Goal: Task Accomplishment & Management: Use online tool/utility

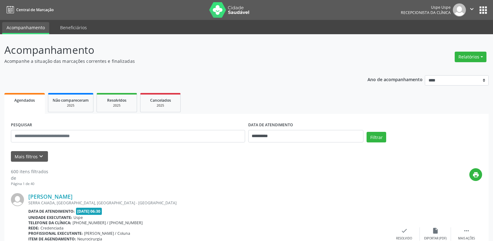
click at [473, 57] on button "Relatórios" at bounding box center [471, 57] width 32 height 11
click at [444, 72] on link "Agendamentos" at bounding box center [452, 70] width 67 height 9
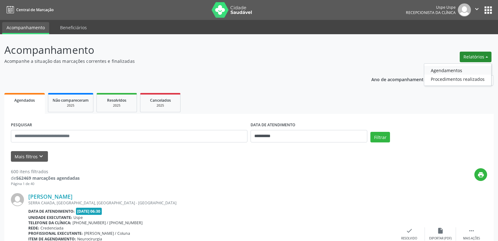
select select "*"
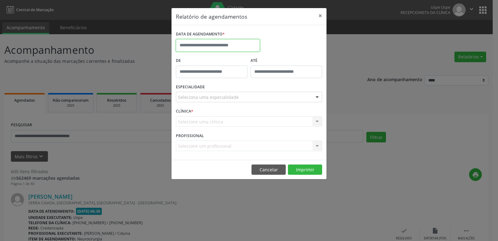
click at [248, 46] on input "text" at bounding box center [218, 45] width 84 height 12
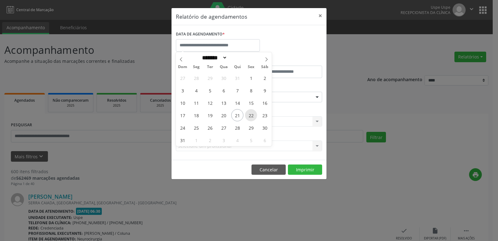
click at [253, 115] on span "22" at bounding box center [251, 115] width 12 height 12
type input "**********"
click at [251, 115] on span "22" at bounding box center [251, 115] width 12 height 12
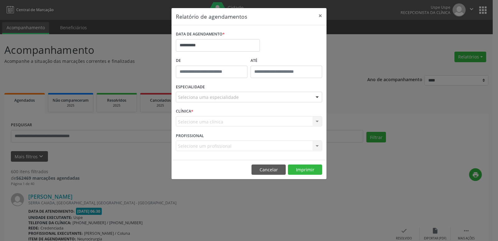
click at [251, 115] on div "CLÍNICA * Selecione uma clínica Nenhum resultado encontrado para: " " Não há ne…" at bounding box center [249, 119] width 150 height 24
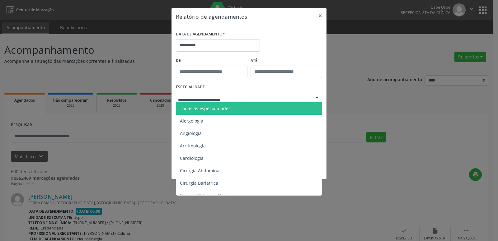
click at [318, 94] on div at bounding box center [317, 97] width 9 height 11
click at [213, 107] on span "Todas as especialidades" at bounding box center [205, 109] width 51 height 6
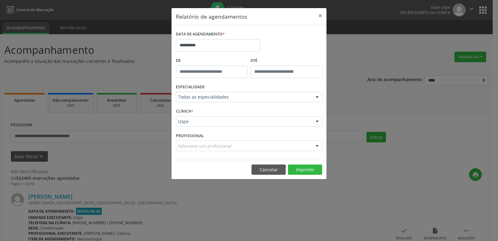
click at [312, 120] on div "Uspe Uspe Nenhum resultado encontrado para: " " Não há nenhuma opção para ser e…" at bounding box center [249, 122] width 146 height 11
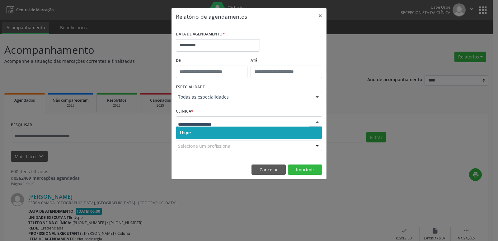
click at [212, 129] on span "Uspe" at bounding box center [249, 133] width 146 height 12
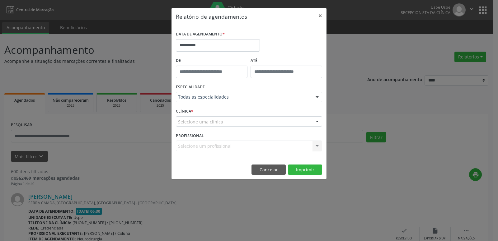
click at [300, 147] on div "Selecione um profissional Nenhum resultado encontrado para: " " Não há nenhuma …" at bounding box center [249, 146] width 146 height 11
click at [316, 145] on div "Selecione um profissional Nenhum resultado encontrado para: " " Não há nenhuma …" at bounding box center [249, 146] width 146 height 11
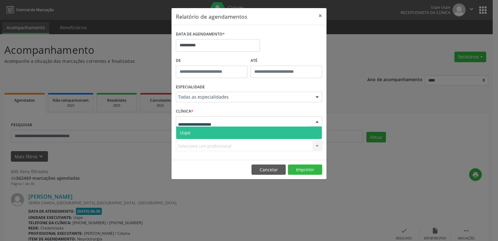
click at [316, 122] on div at bounding box center [317, 122] width 9 height 11
click at [184, 132] on span "Uspe" at bounding box center [185, 133] width 11 height 6
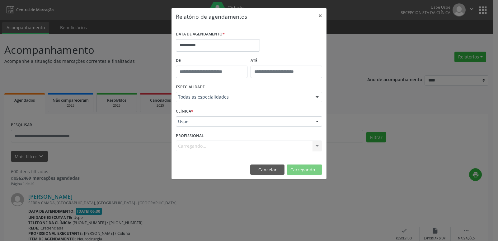
click at [312, 146] on div "Carregando... Nenhum resultado encontrado para: " " Não há nenhuma opção para s…" at bounding box center [249, 146] width 146 height 11
click at [315, 147] on div at bounding box center [317, 146] width 9 height 11
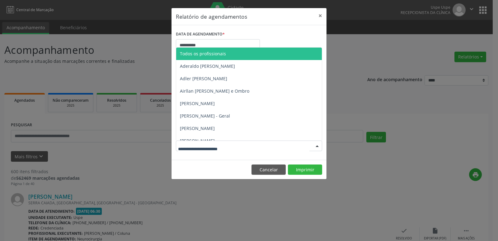
click at [210, 56] on span "Todos os profissionais" at bounding box center [203, 54] width 46 height 6
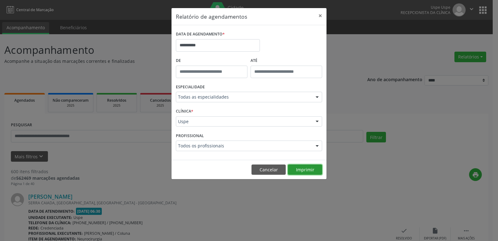
click at [300, 172] on button "Imprimir" at bounding box center [305, 170] width 34 height 11
